Goal: Information Seeking & Learning: Learn about a topic

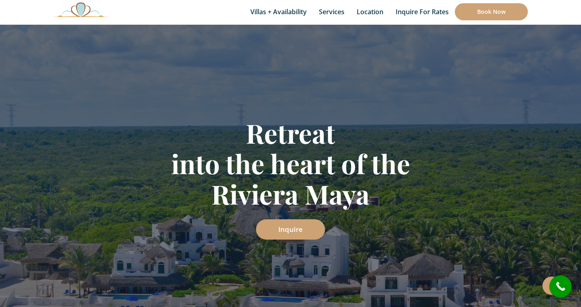
scroll to position [112, 0]
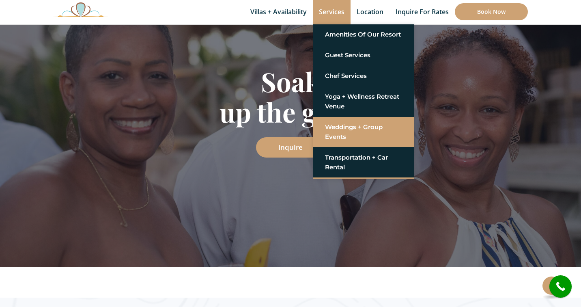
click at [347, 131] on link "Weddings + Group Events" at bounding box center [363, 132] width 77 height 24
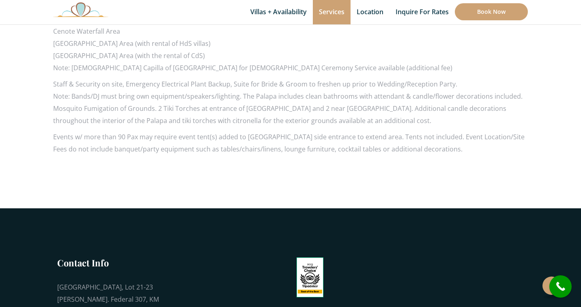
scroll to position [931, 0]
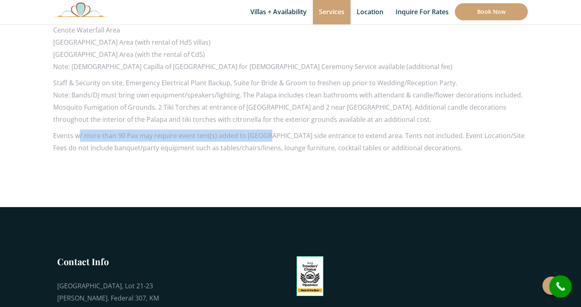
drag, startPoint x: 80, startPoint y: 122, endPoint x: 268, endPoint y: 116, distance: 187.5
click at [268, 129] on p "Events w/ more than 90 Pax may require event tent(s) added to Palapa beach side…" at bounding box center [290, 141] width 475 height 24
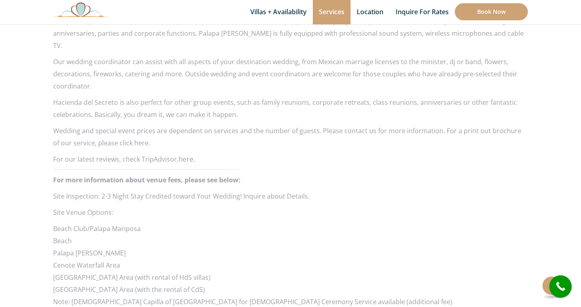
scroll to position [630, 0]
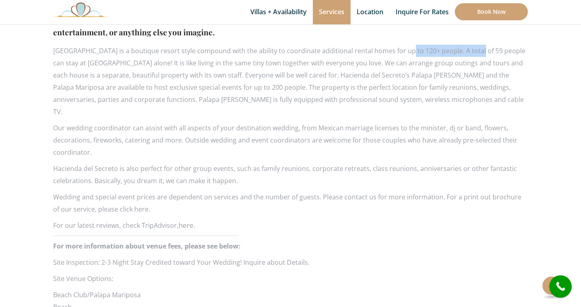
drag, startPoint x: 399, startPoint y: 47, endPoint x: 476, endPoint y: 50, distance: 77.1
click at [471, 50] on p "Hacienda del Secreto is a boutique resort style compound with the ability to co…" at bounding box center [290, 81] width 475 height 73
click at [486, 50] on p "Hacienda del Secreto is a boutique resort style compound with the ability to co…" at bounding box center [290, 81] width 475 height 73
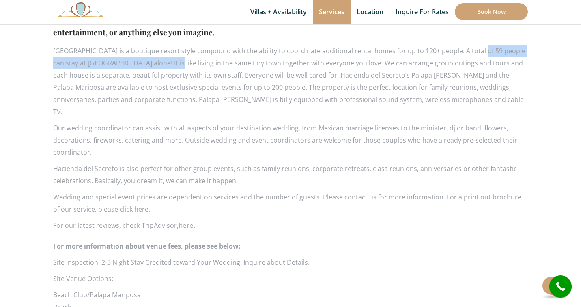
drag, startPoint x: 508, startPoint y: 49, endPoint x: 172, endPoint y: 61, distance: 336.1
click at [172, 61] on p "Hacienda del Secreto is a boutique resort style compound with the ability to co…" at bounding box center [290, 81] width 475 height 73
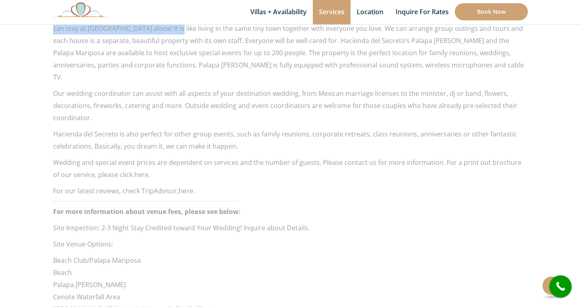
scroll to position [534, 0]
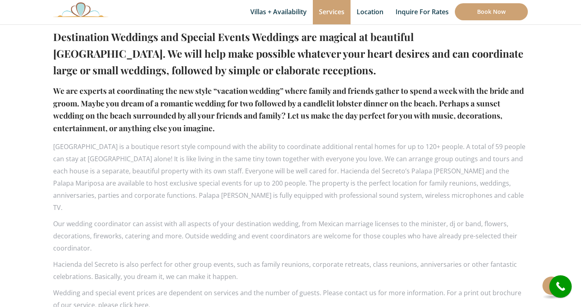
click at [465, 147] on p "Hacienda del Secreto is a boutique resort style compound with the ability to co…" at bounding box center [290, 176] width 475 height 73
drag, startPoint x: 93, startPoint y: 158, endPoint x: 152, endPoint y: 159, distance: 58.8
click at [152, 159] on p "Hacienda del Secreto is a boutique resort style compound with the ability to co…" at bounding box center [290, 176] width 475 height 73
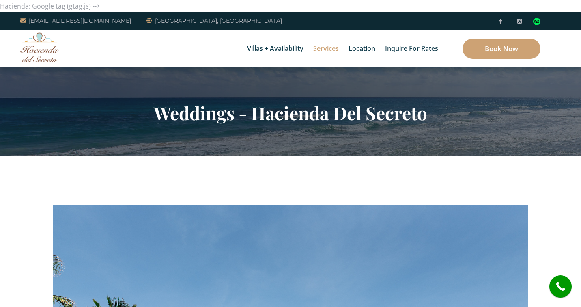
scroll to position [0, 0]
click at [202, 20] on link "[GEOGRAPHIC_DATA][PERSON_NAME], [GEOGRAPHIC_DATA]" at bounding box center [213, 21] width 135 height 10
click at [182, 22] on link "[GEOGRAPHIC_DATA][PERSON_NAME], [GEOGRAPHIC_DATA]" at bounding box center [213, 21] width 135 height 10
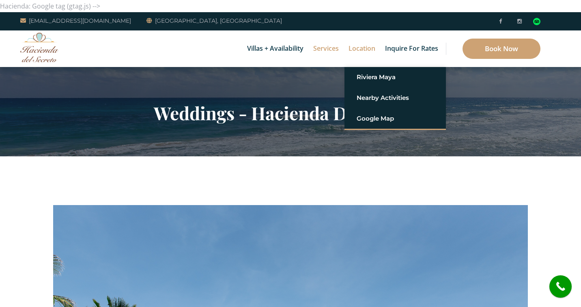
click at [360, 57] on link "Location" at bounding box center [361, 48] width 35 height 37
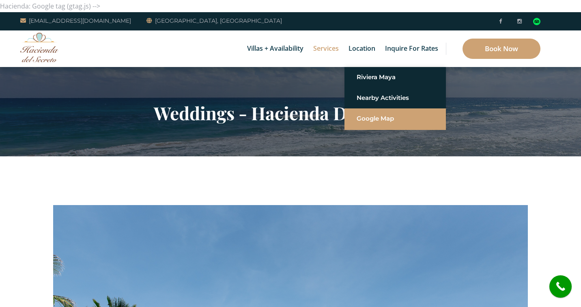
click at [385, 118] on link "Google Map" at bounding box center [395, 118] width 77 height 15
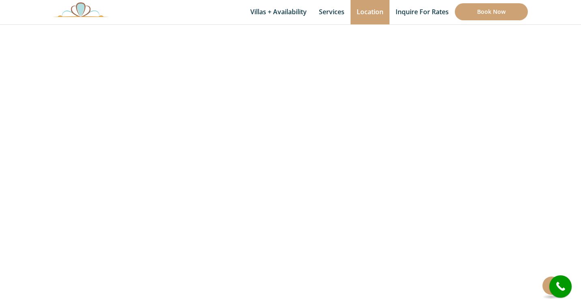
scroll to position [227, 0]
